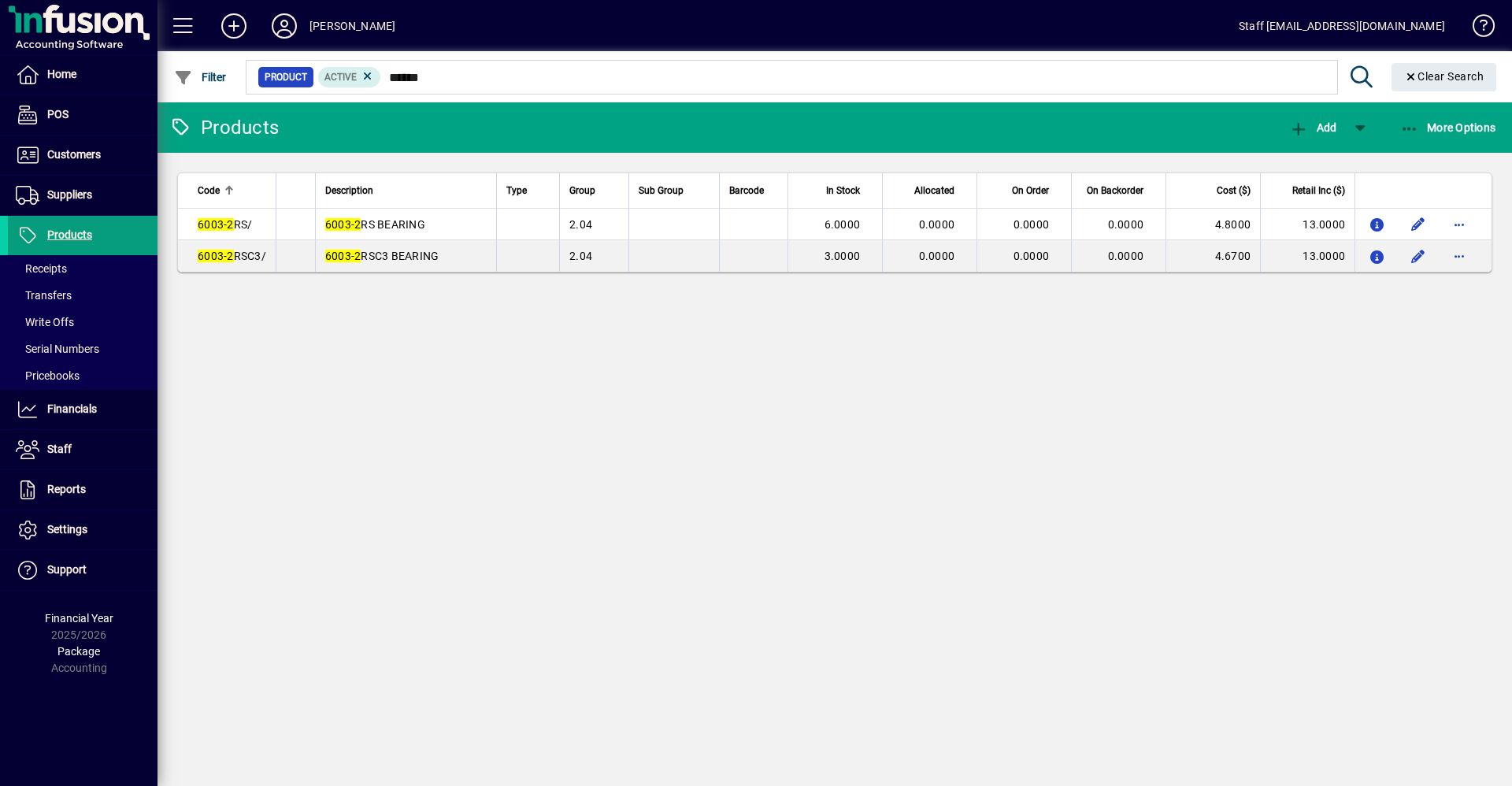
click at [452, 65] on div at bounding box center [921, 59] width 1355 height 17
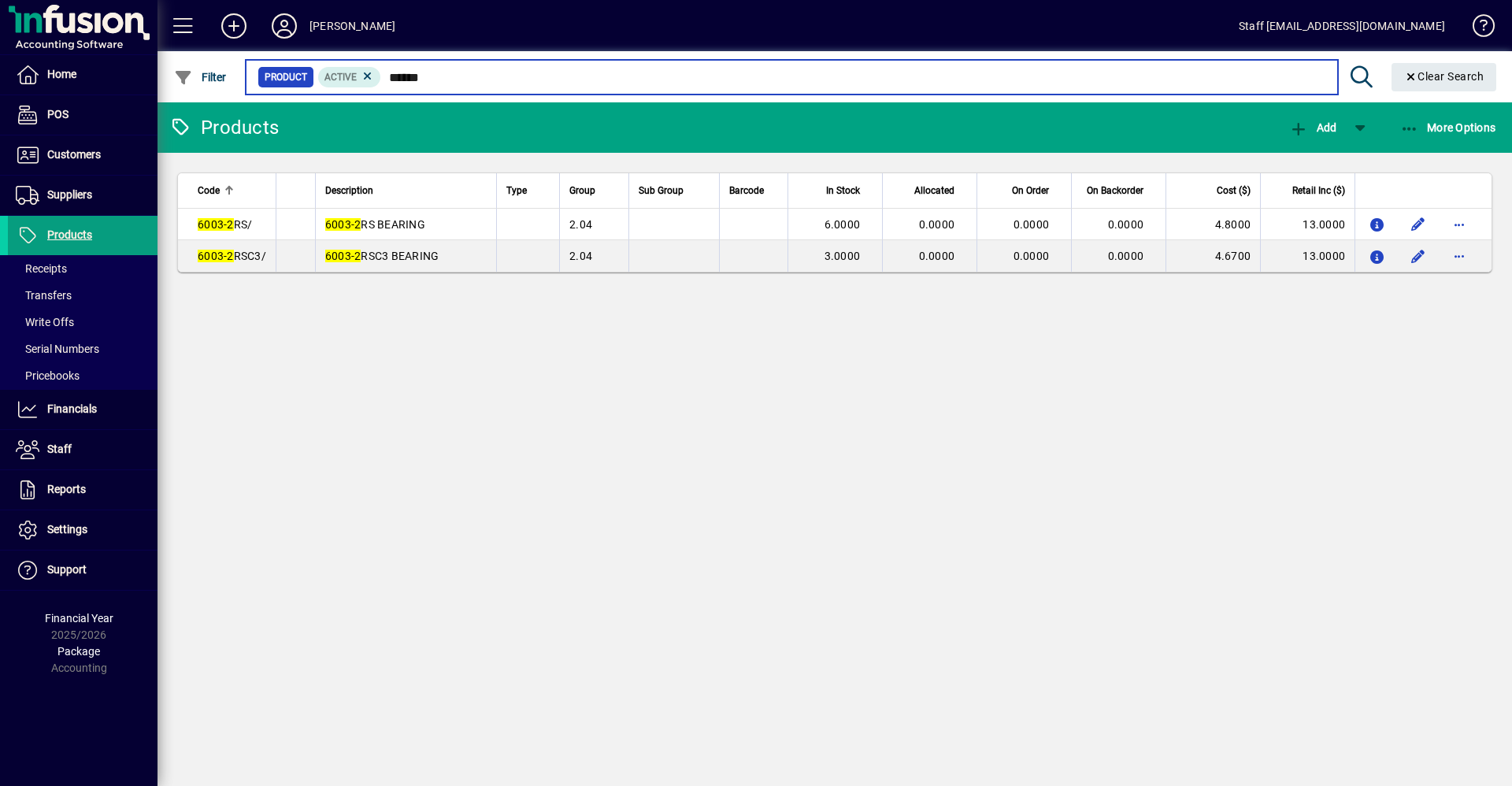
click at [451, 74] on input "******" at bounding box center [853, 77] width 943 height 22
type input "*"
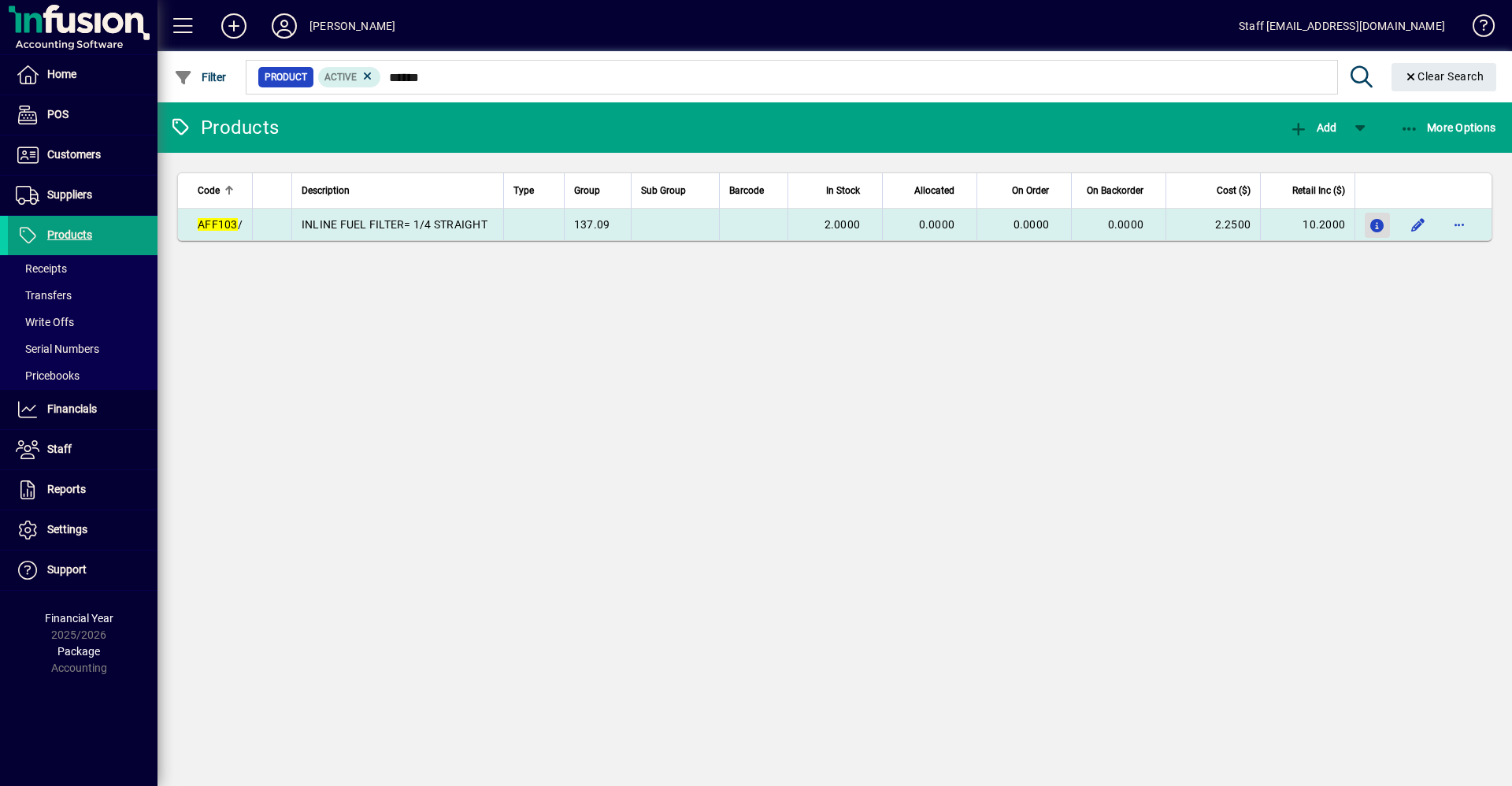
click at [1381, 222] on icon "button" at bounding box center [1378, 226] width 16 height 13
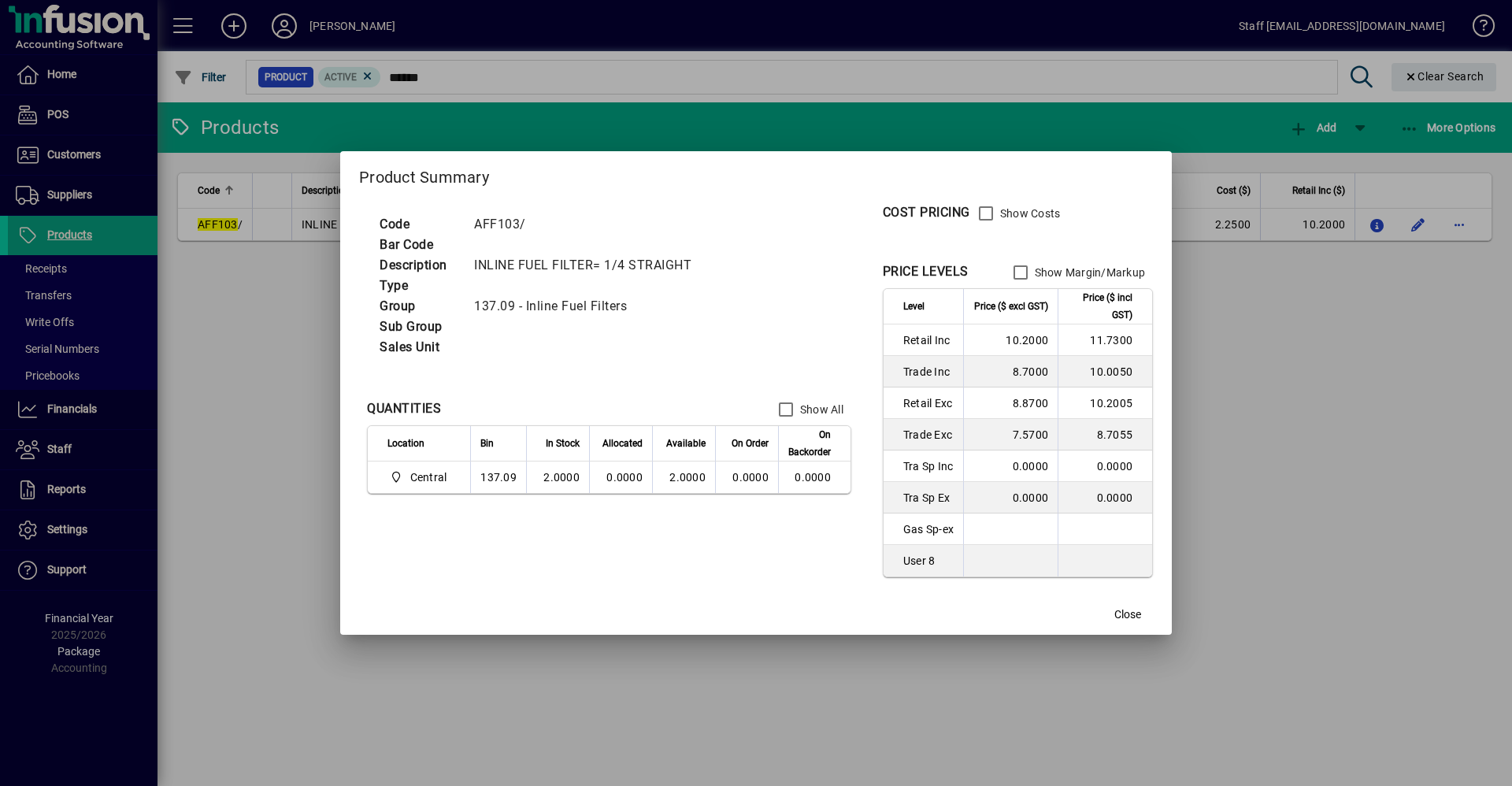
click at [1380, 224] on div at bounding box center [756, 393] width 1512 height 786
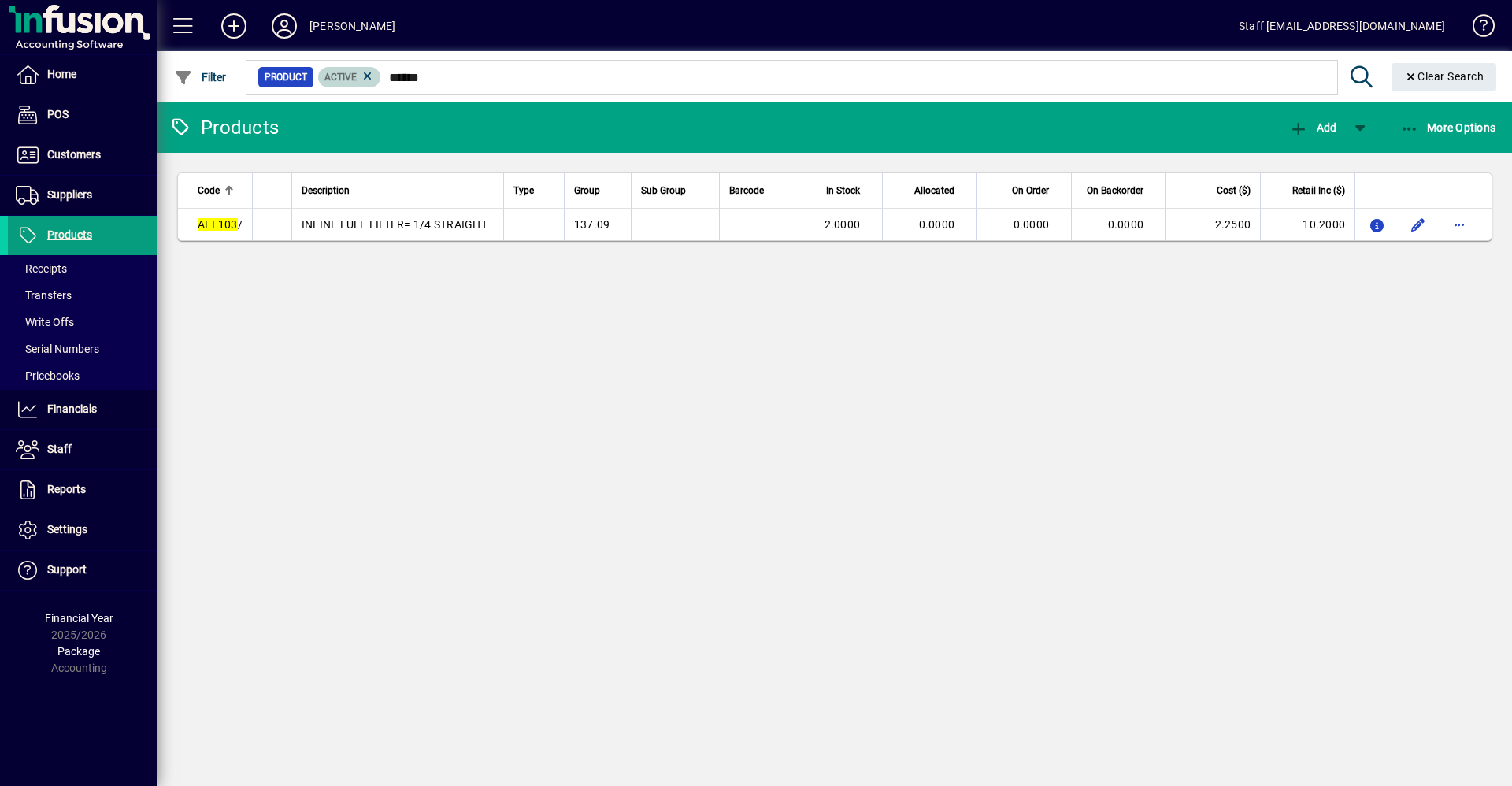
click at [361, 72] on icon at bounding box center [368, 76] width 14 height 14
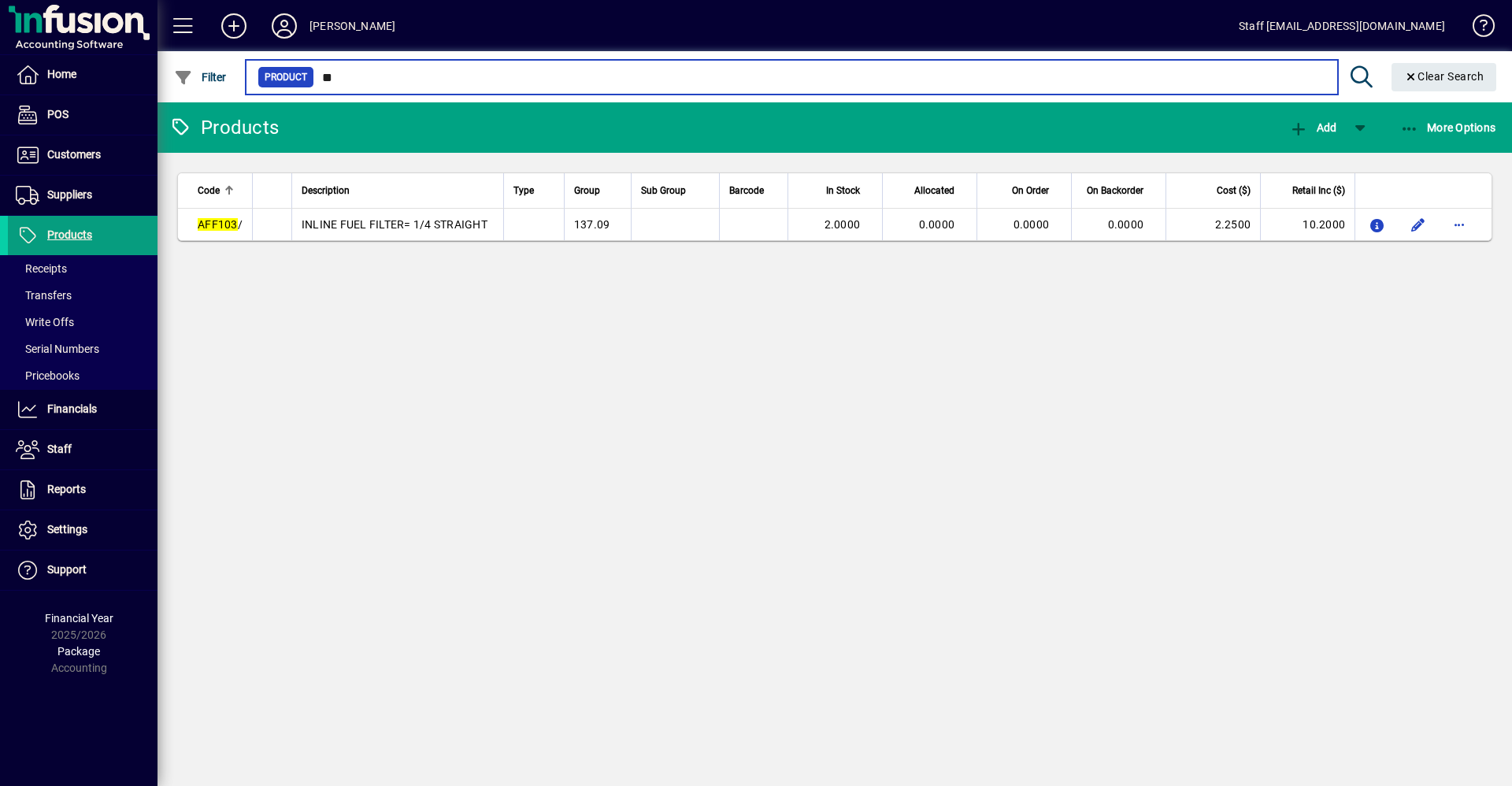
type input "*"
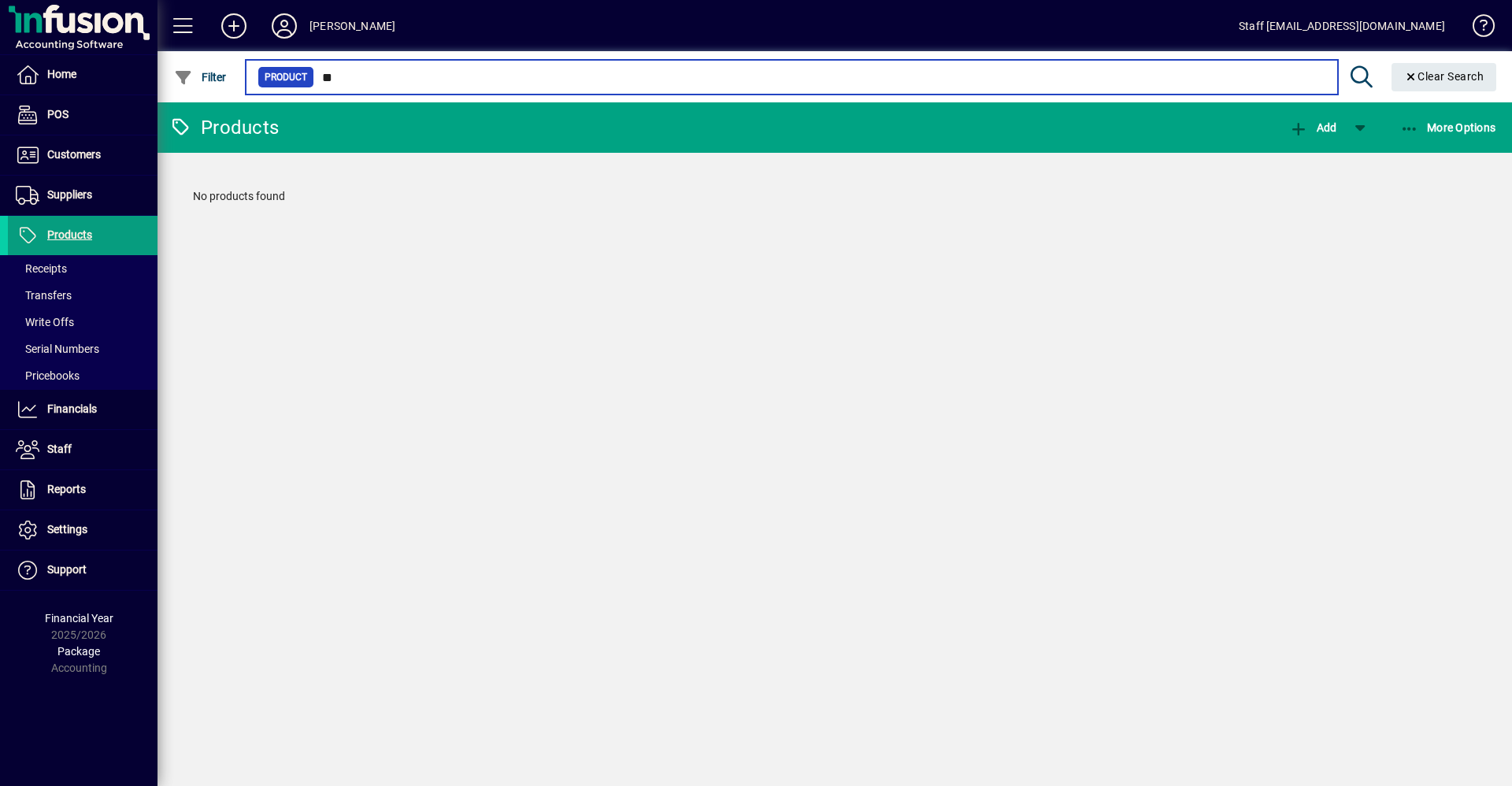
type input "*"
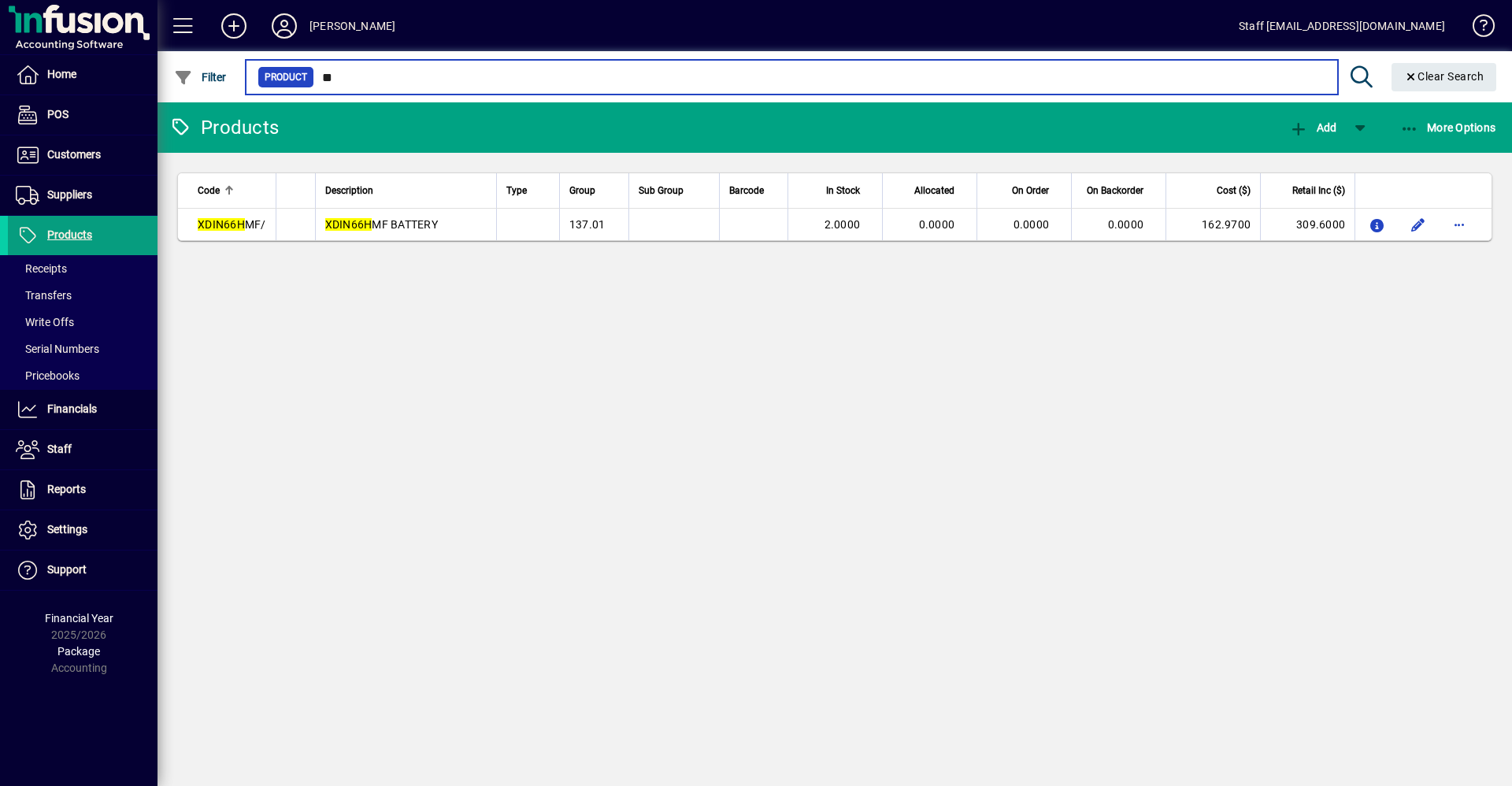
type input "*"
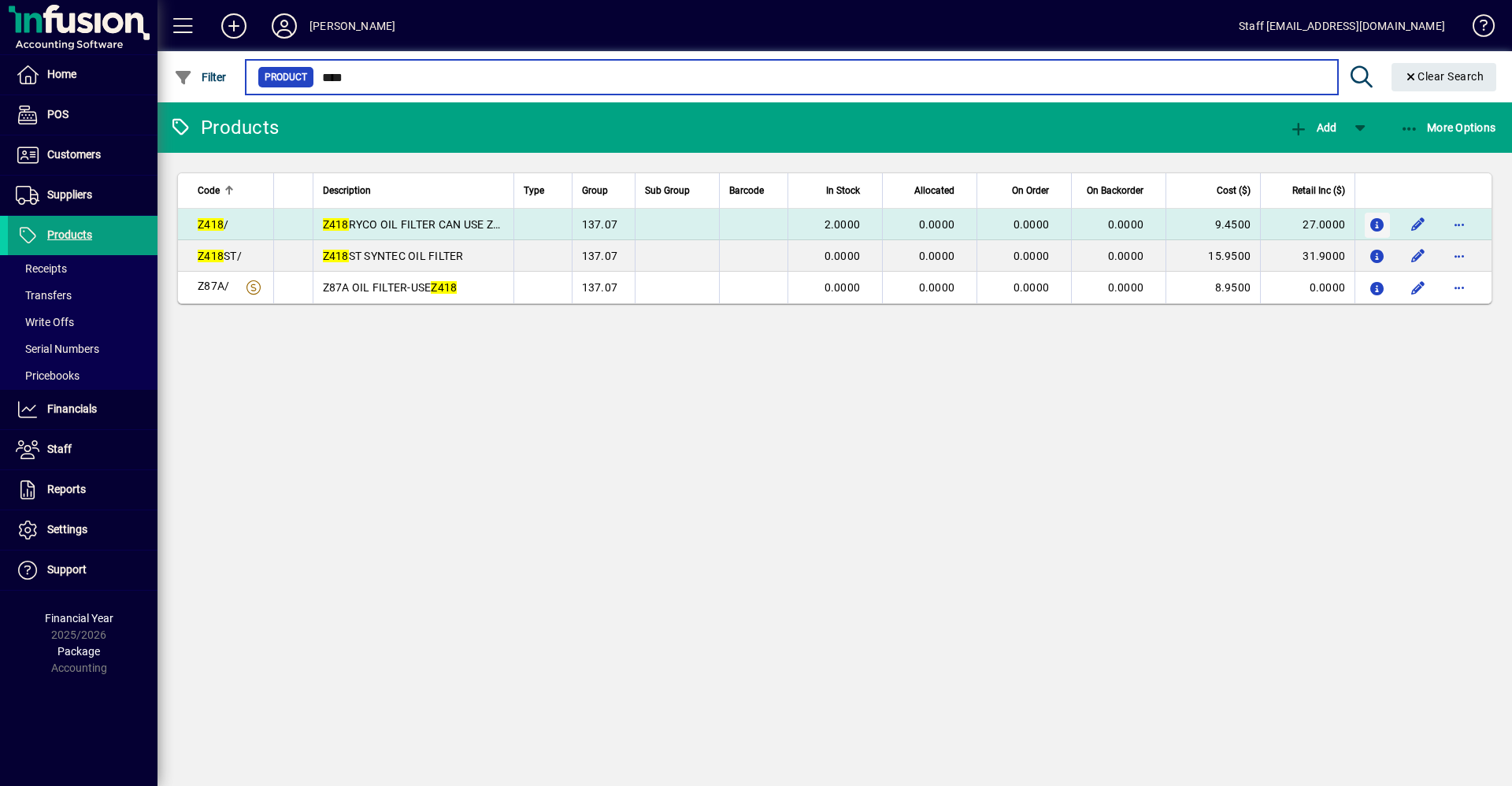
type input "****"
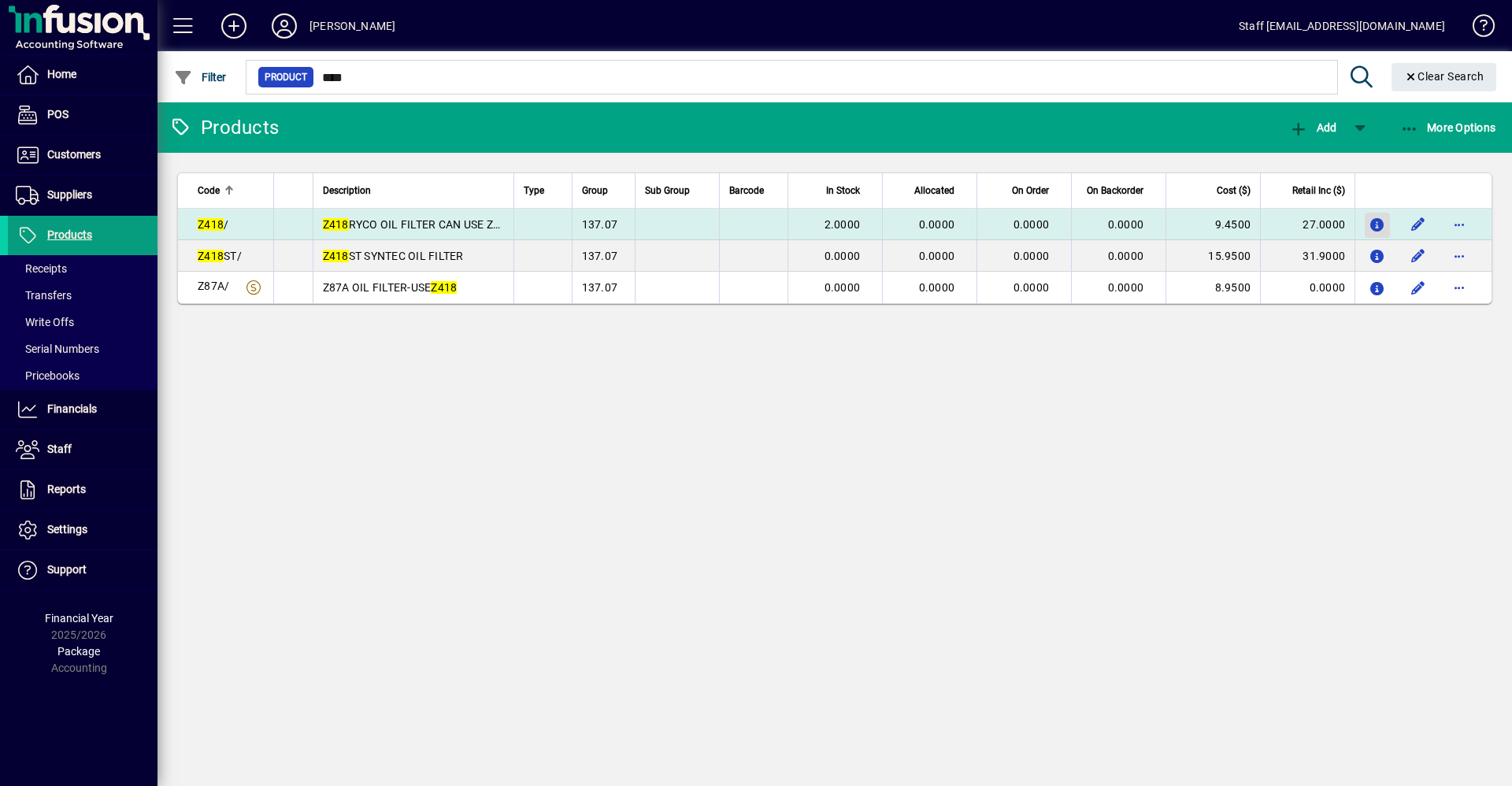
click at [1382, 220] on icon "button" at bounding box center [1378, 226] width 16 height 13
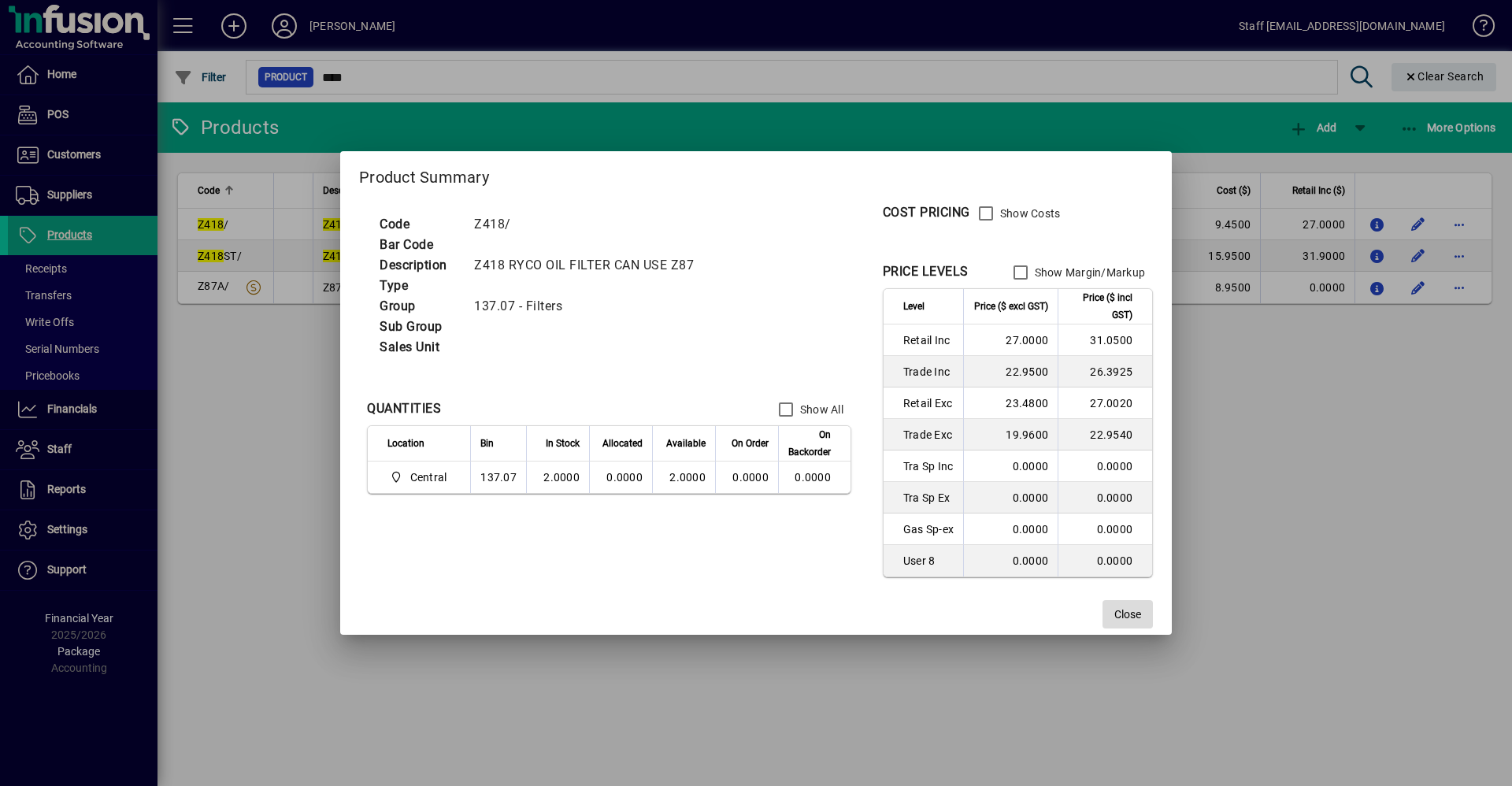
click at [1123, 611] on span "Close" at bounding box center [1127, 615] width 27 height 16
